Goal: Task Accomplishment & Management: Use online tool/utility

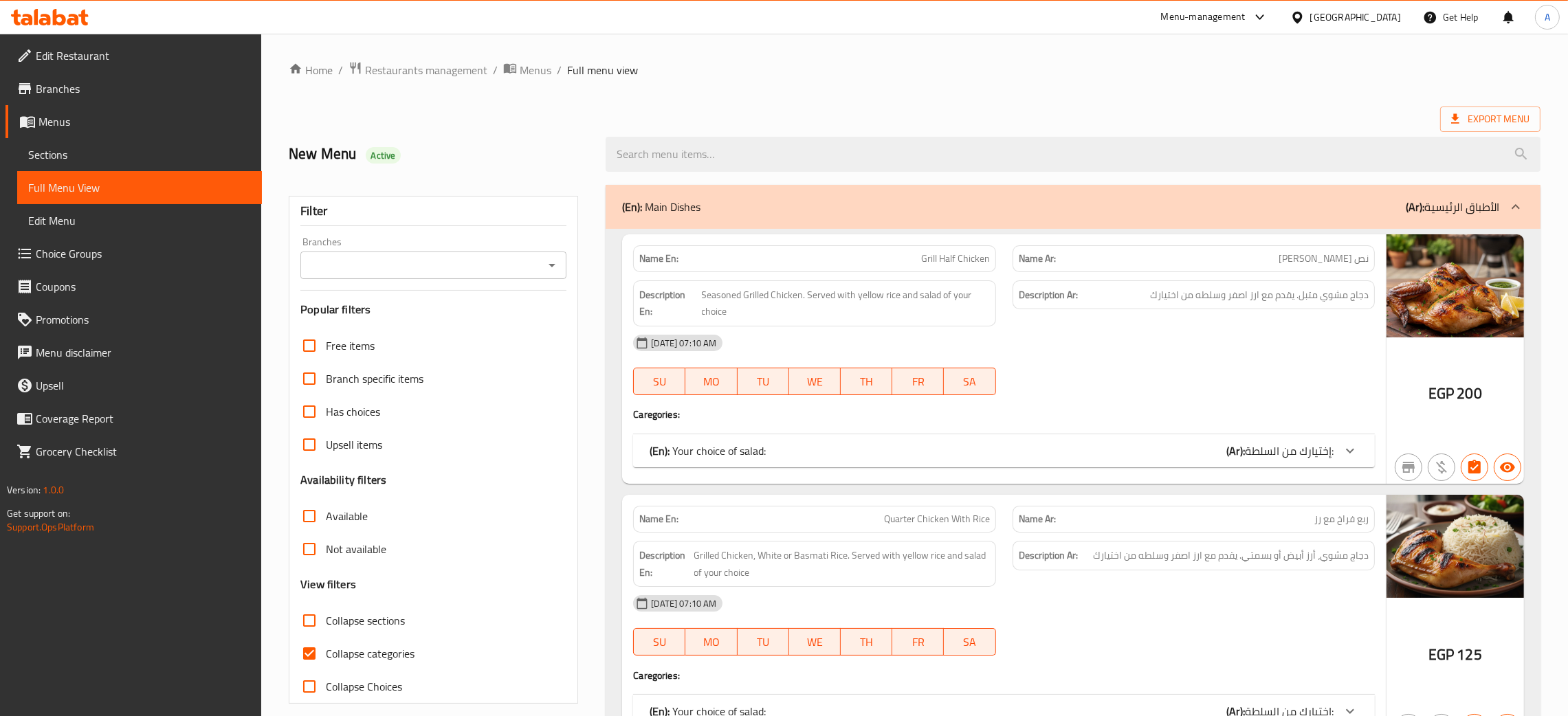
click at [61, 19] on icon at bounding box center [50, 18] width 78 height 17
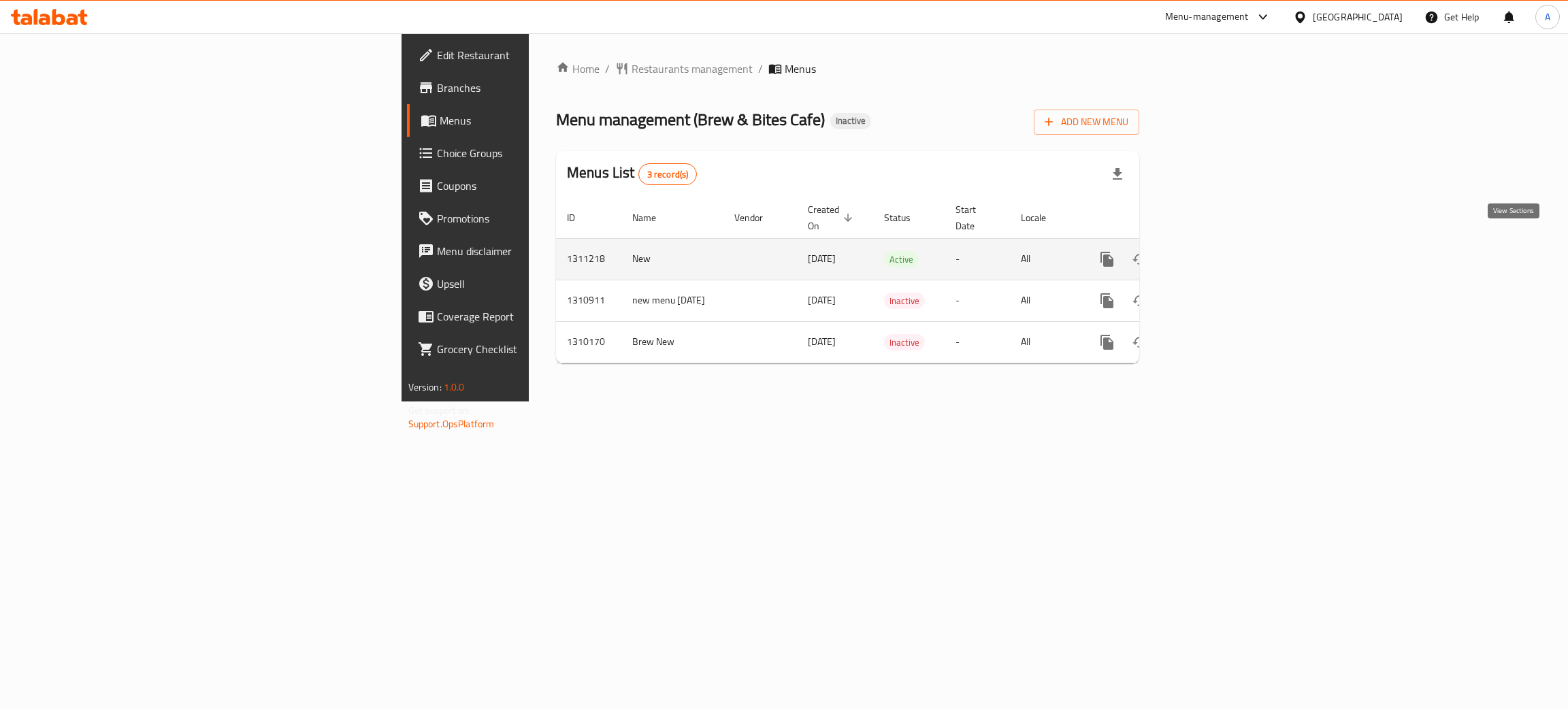
click at [1214, 251] on icon "enhanced table" at bounding box center [1205, 259] width 17 height 17
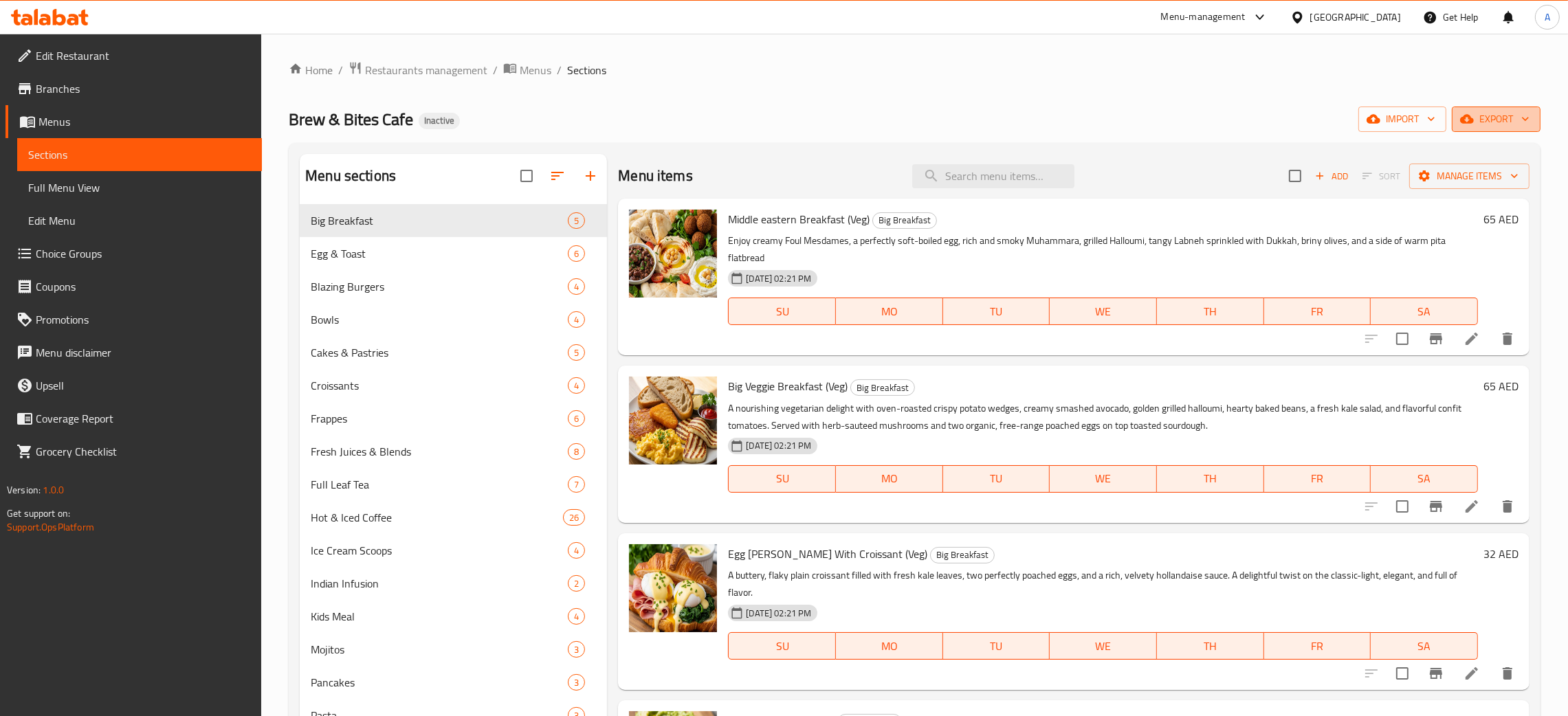
click at [1532, 118] on icon "button" at bounding box center [1526, 119] width 14 height 14
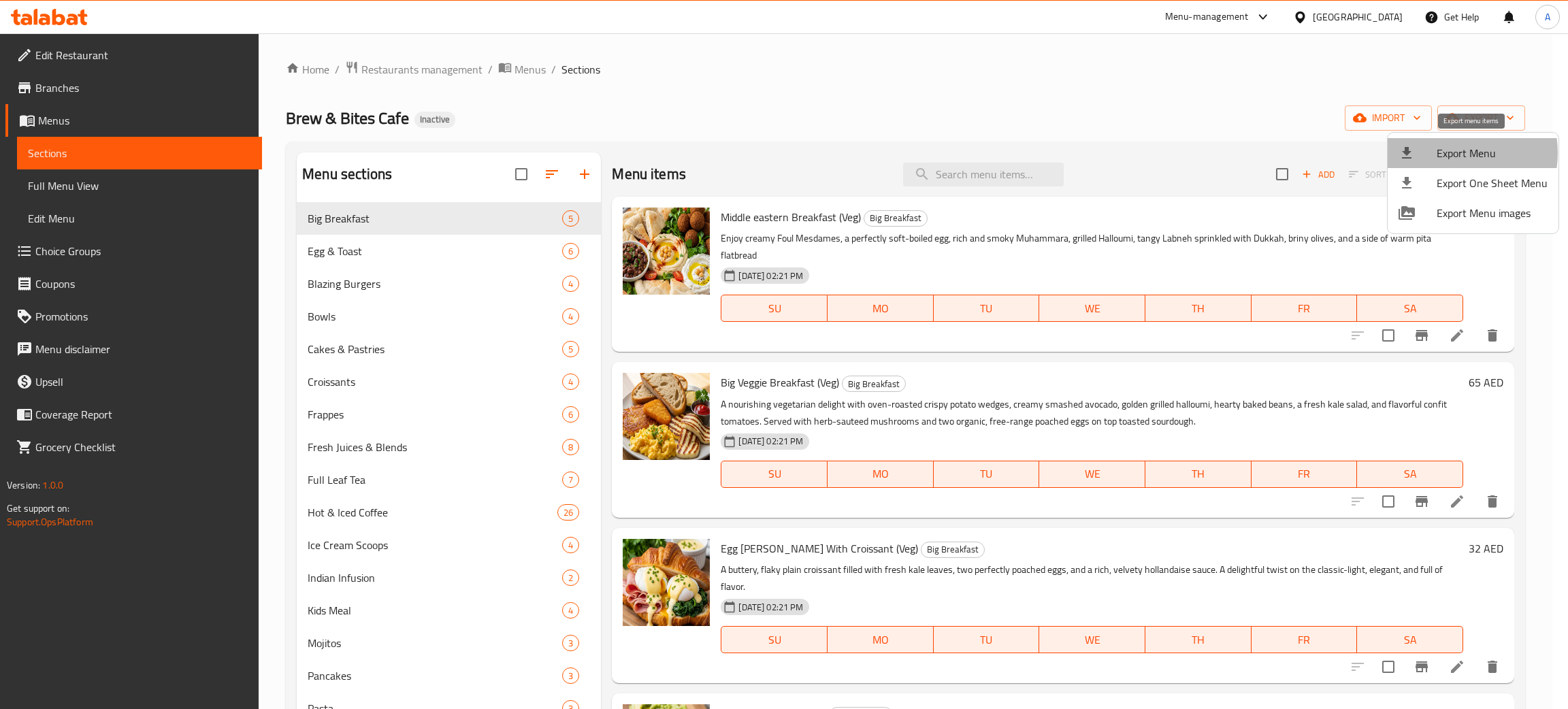
click at [1454, 152] on span "Export Menu" at bounding box center [1492, 153] width 111 height 17
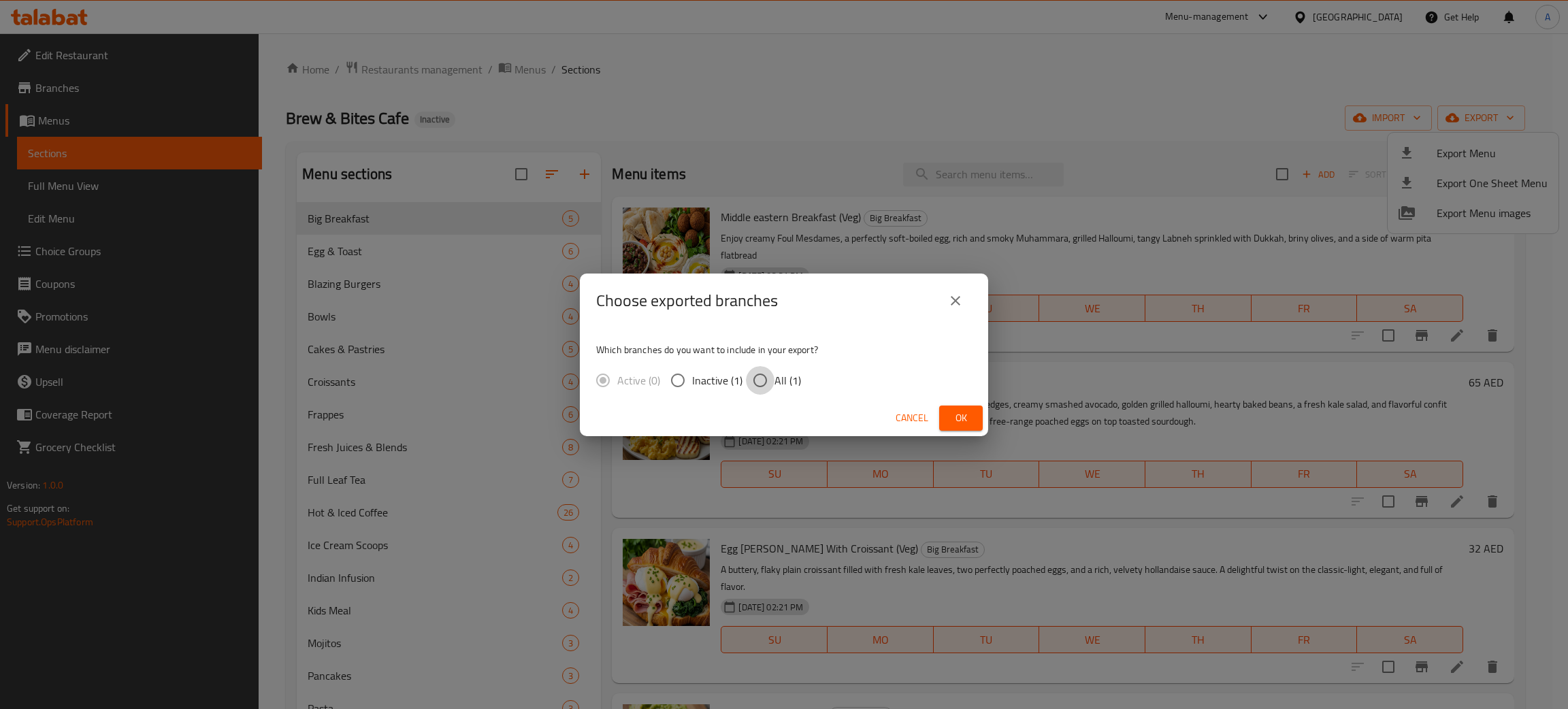
click at [765, 383] on input "All (1)" at bounding box center [760, 380] width 28 height 28
radio input "true"
click at [955, 412] on span "Ok" at bounding box center [961, 418] width 22 height 17
